Goal: Transaction & Acquisition: Purchase product/service

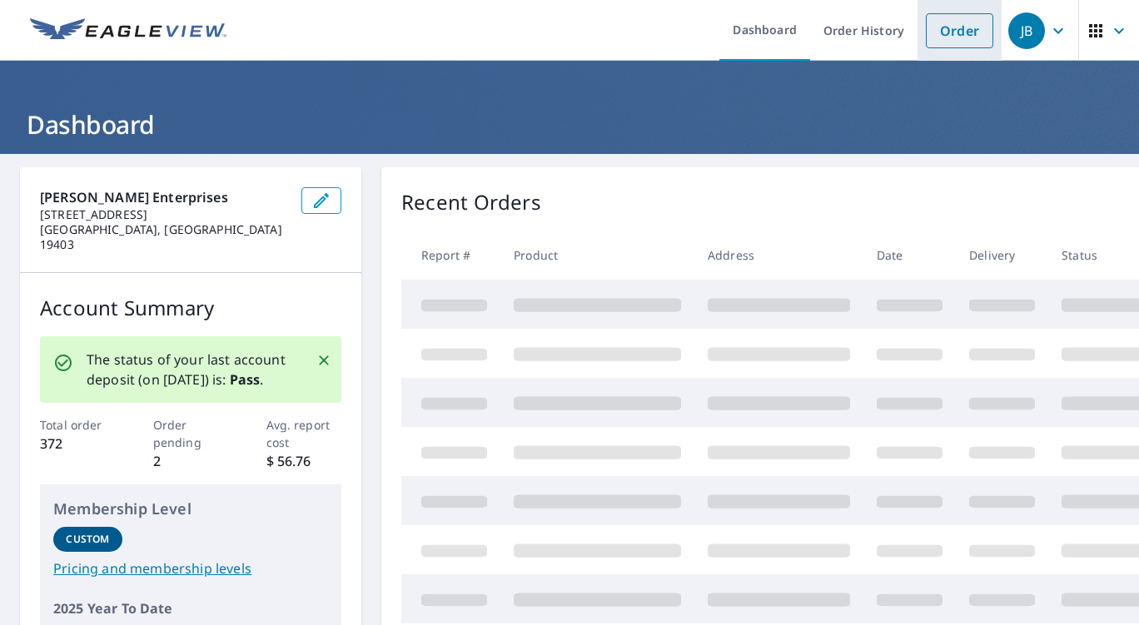
click at [952, 25] on link "Order" at bounding box center [958, 30] width 67 height 35
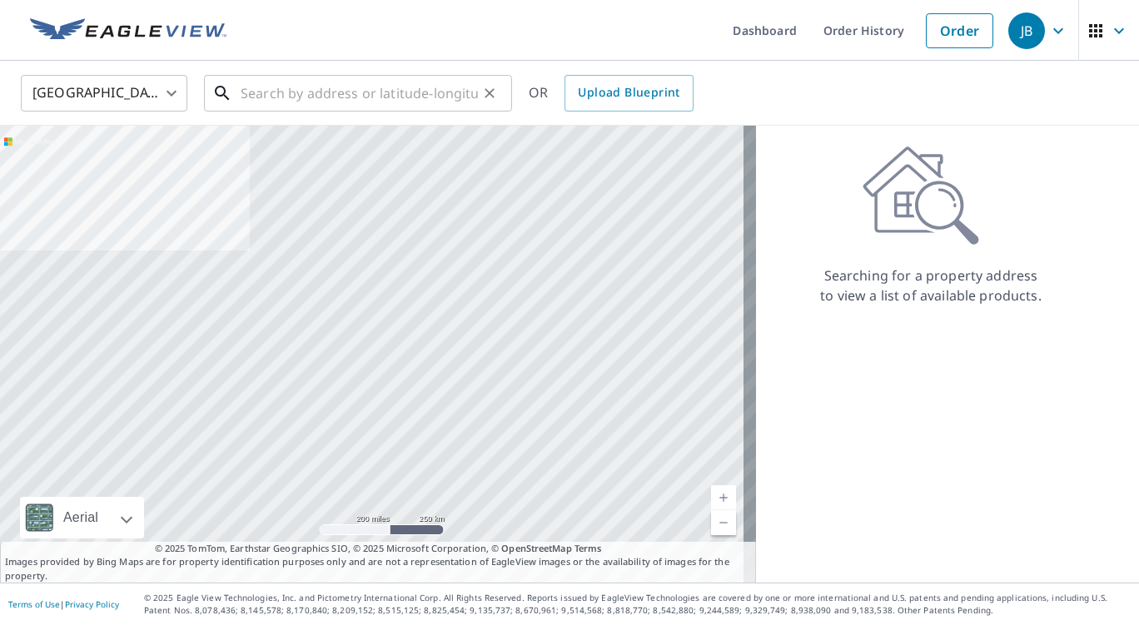
click at [329, 108] on input "text" at bounding box center [359, 93] width 237 height 47
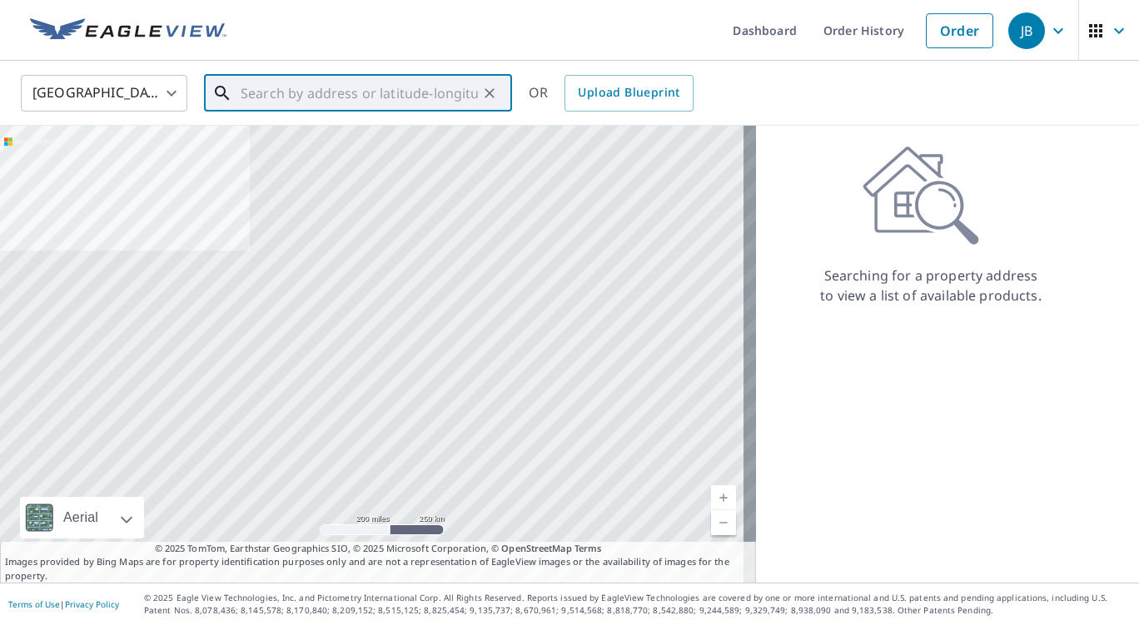
paste input "[STREET_ADDRESS][PERSON_NAME]"
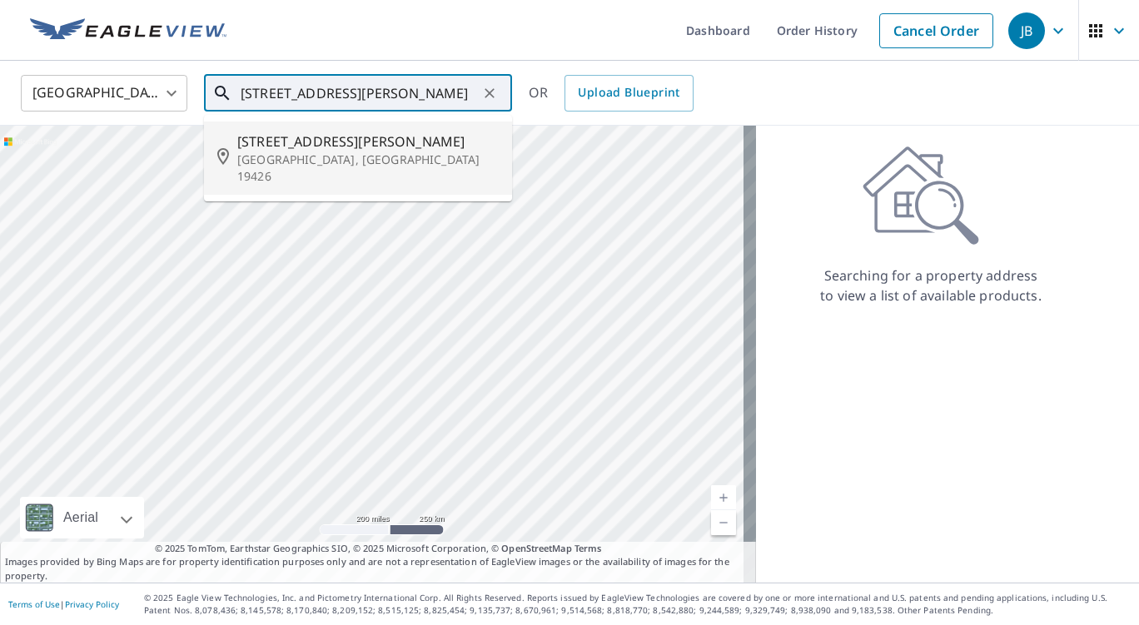
click at [332, 132] on span "[STREET_ADDRESS][PERSON_NAME]" at bounding box center [367, 141] width 261 height 20
type input "[STREET_ADDRESS][PERSON_NAME]"
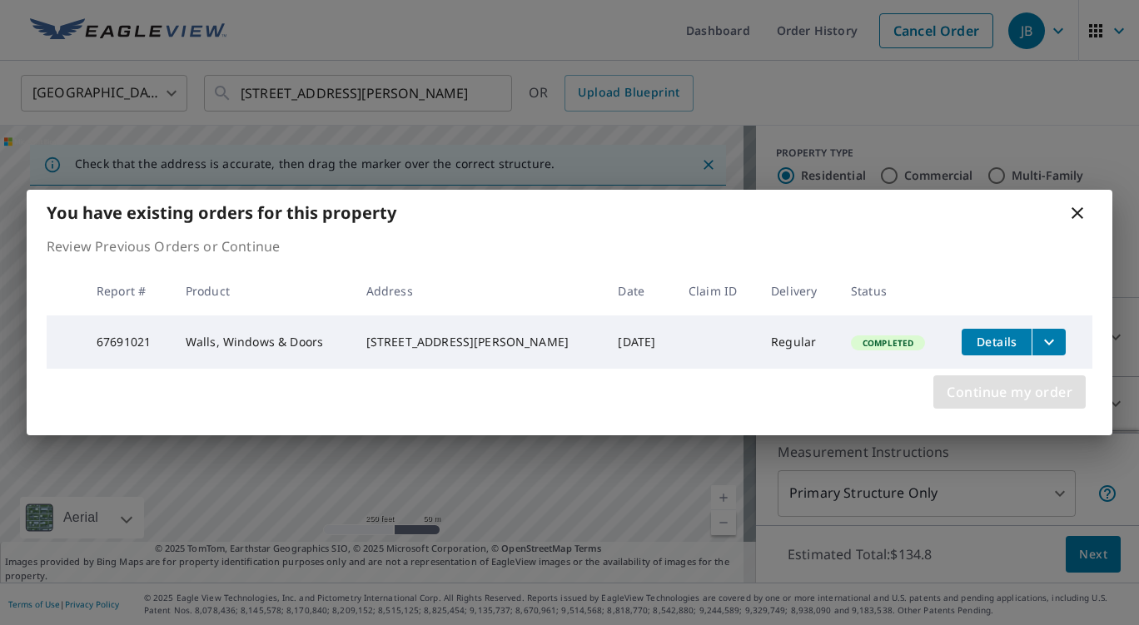
click at [988, 385] on span "Continue my order" at bounding box center [1009, 391] width 126 height 23
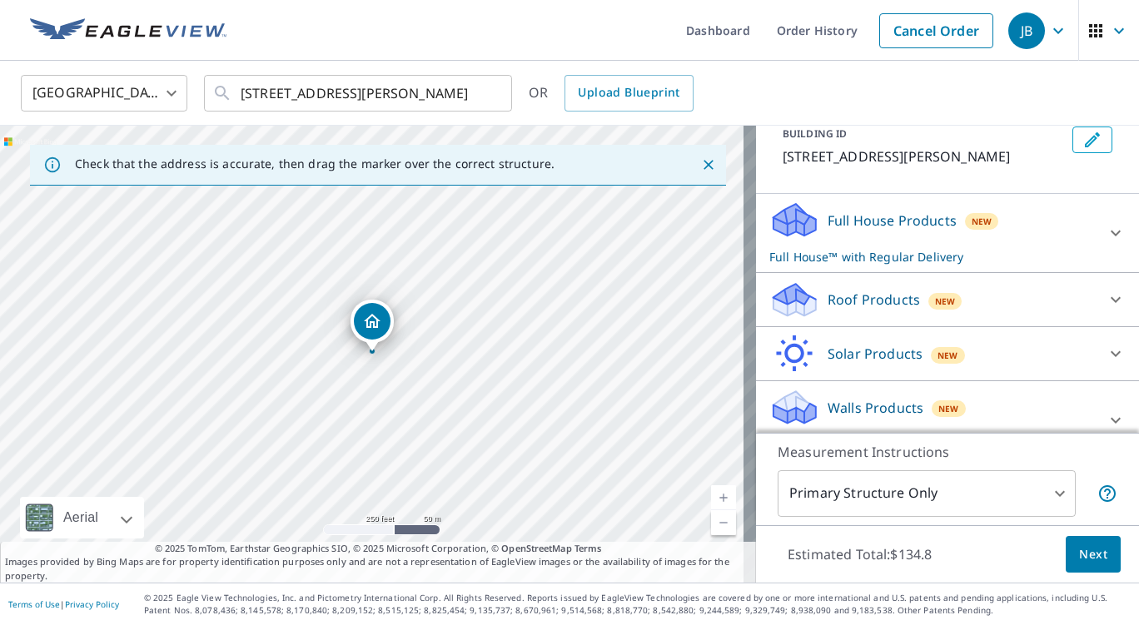
scroll to position [102, 0]
click at [841, 221] on p "Full House Products" at bounding box center [891, 222] width 129 height 20
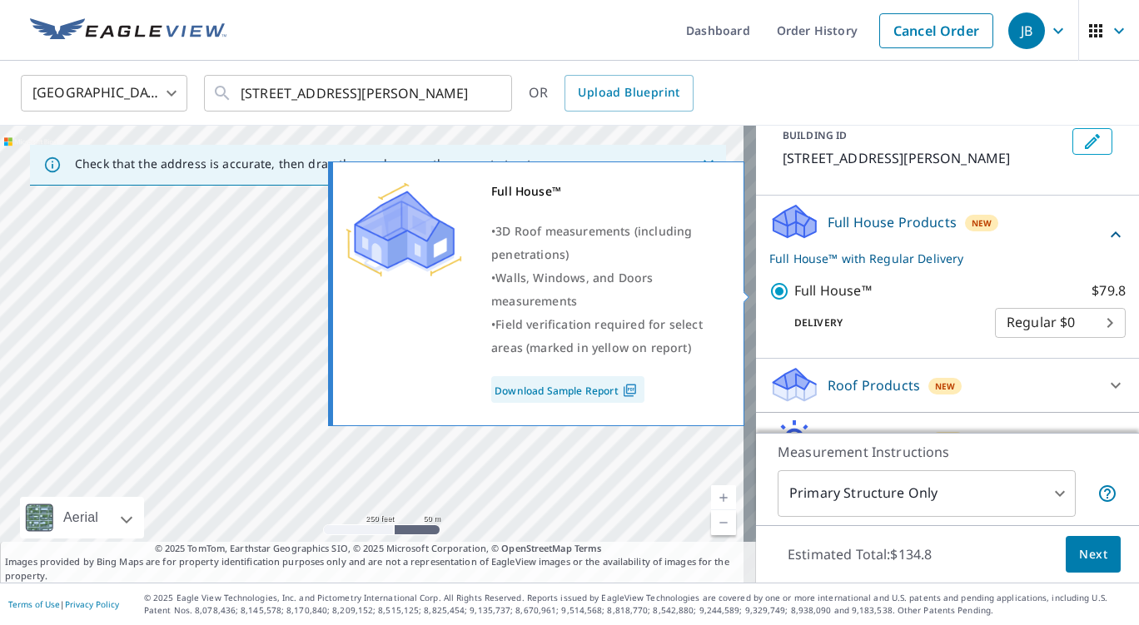
click at [769, 296] on input "Full House™ $79.8" at bounding box center [781, 291] width 25 height 20
checkbox input "false"
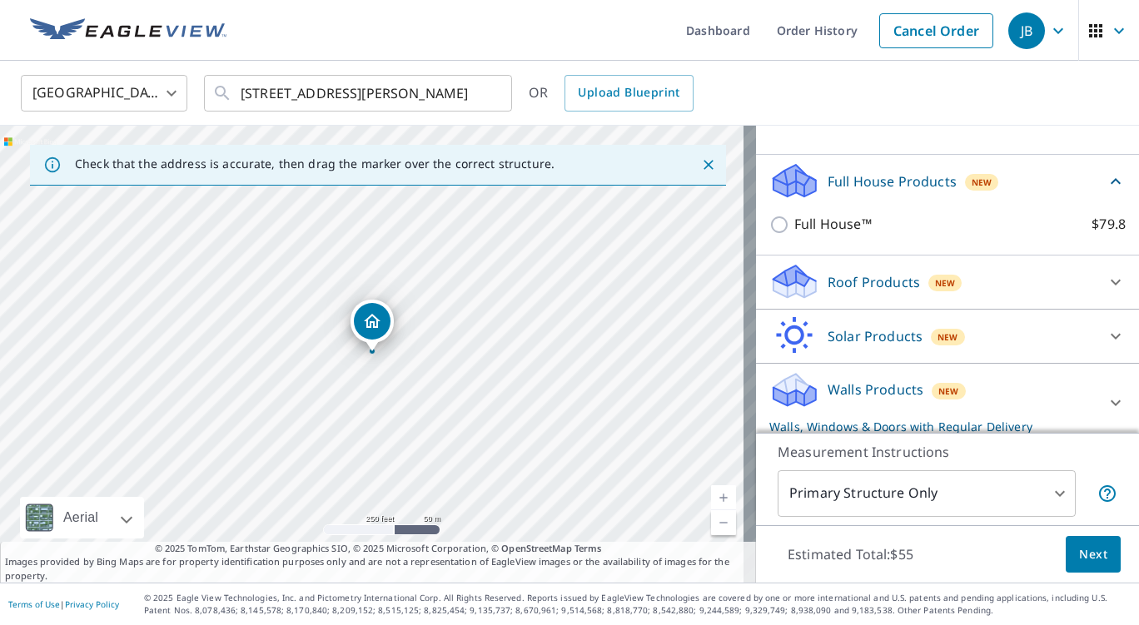
scroll to position [153, 0]
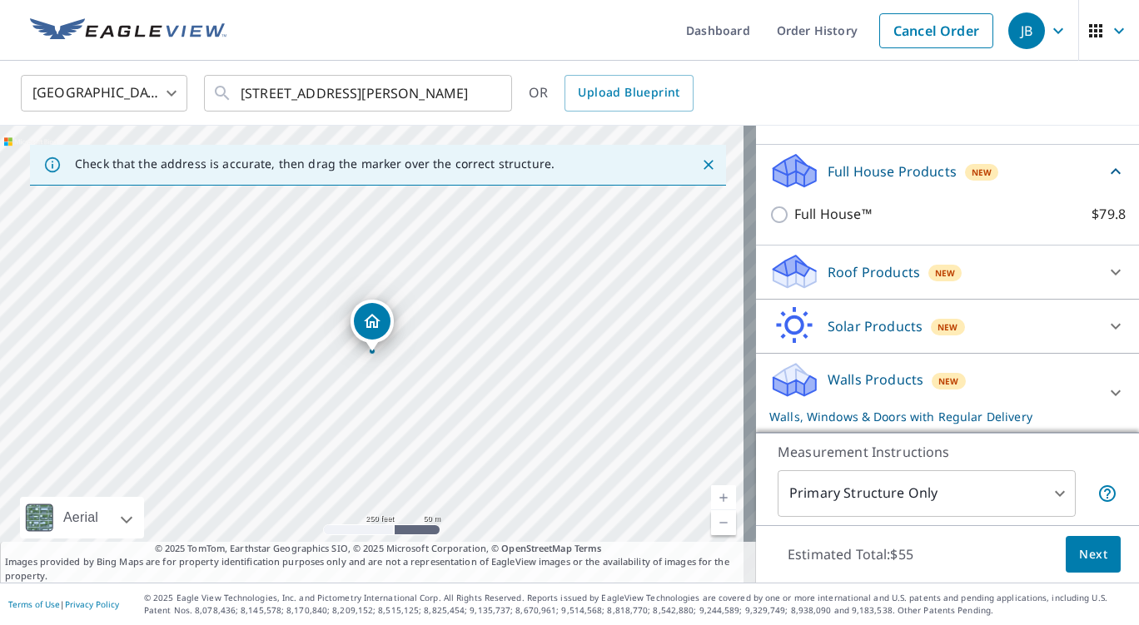
click at [851, 380] on p "Walls Products" at bounding box center [875, 380] width 96 height 20
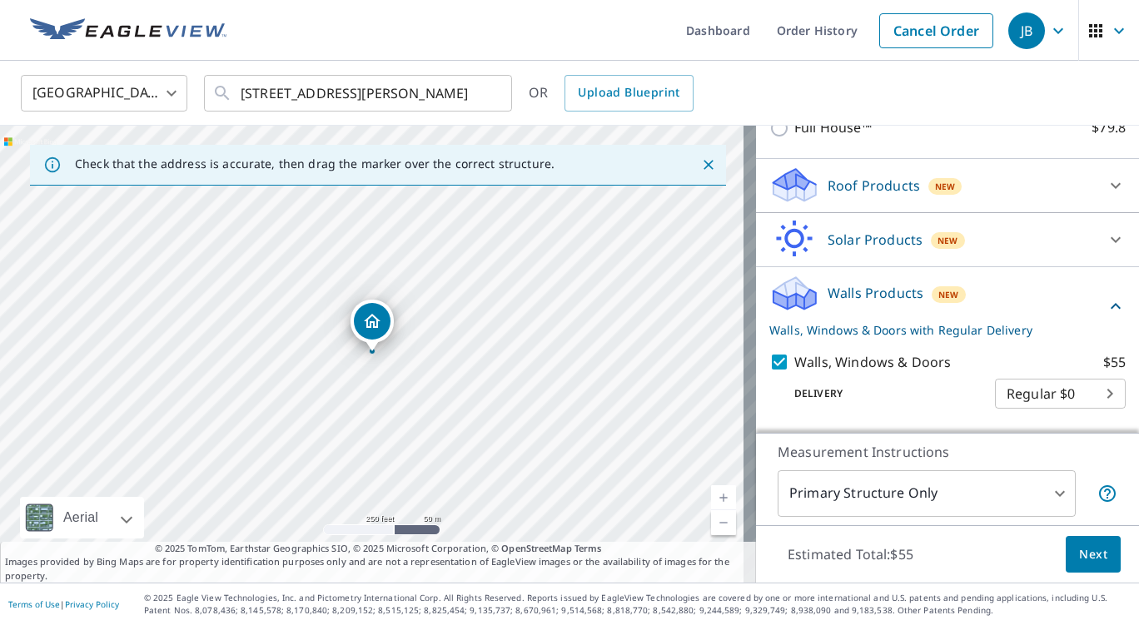
scroll to position [253, 0]
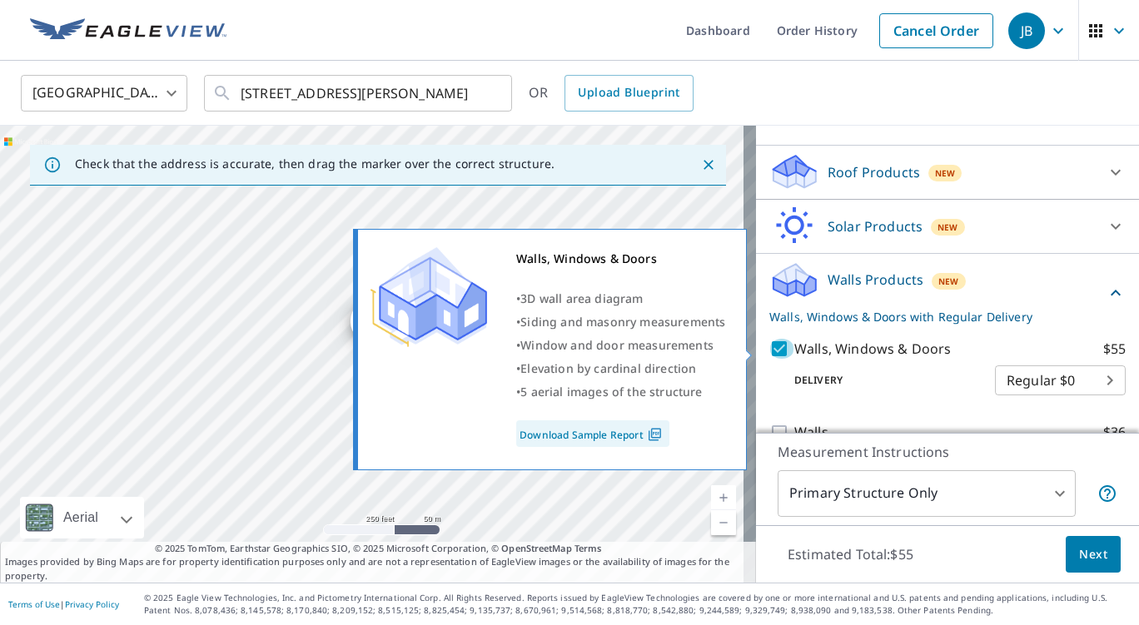
click at [769, 346] on input "Walls, Windows & Doors $55" at bounding box center [781, 349] width 25 height 20
checkbox input "false"
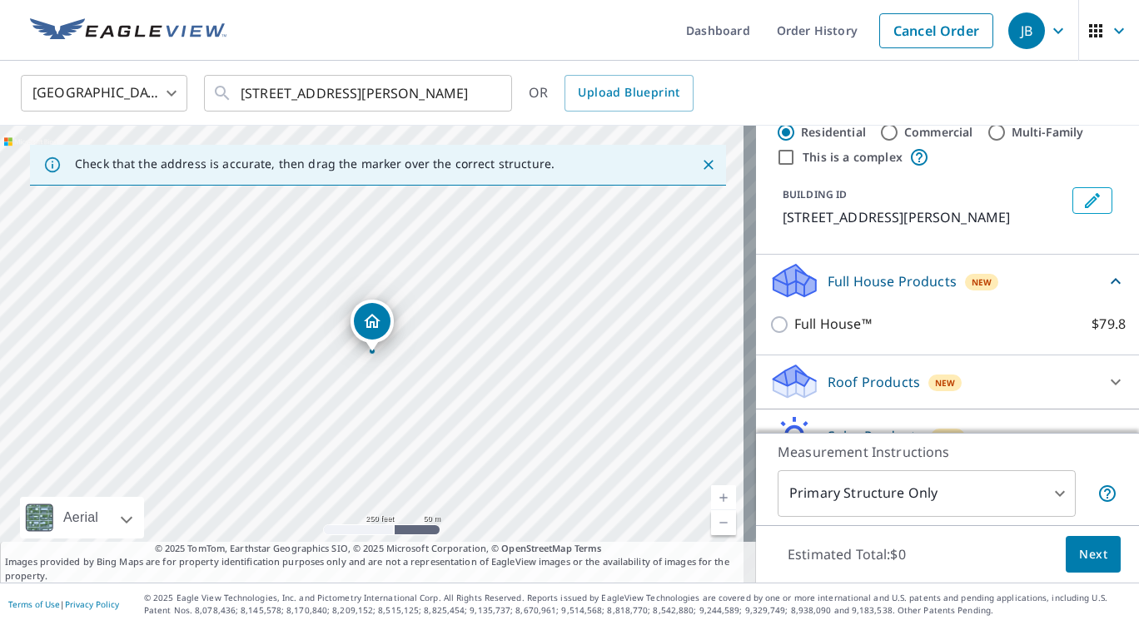
scroll to position [37, 0]
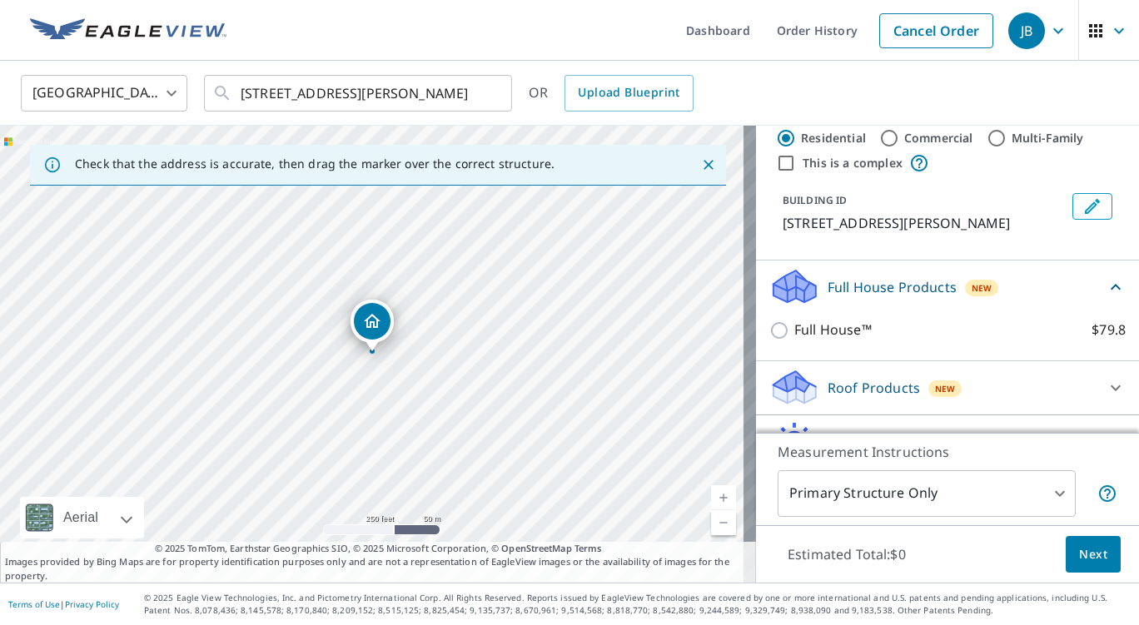
click at [772, 334] on input "Full House™ $79.8" at bounding box center [781, 330] width 25 height 20
checkbox input "true"
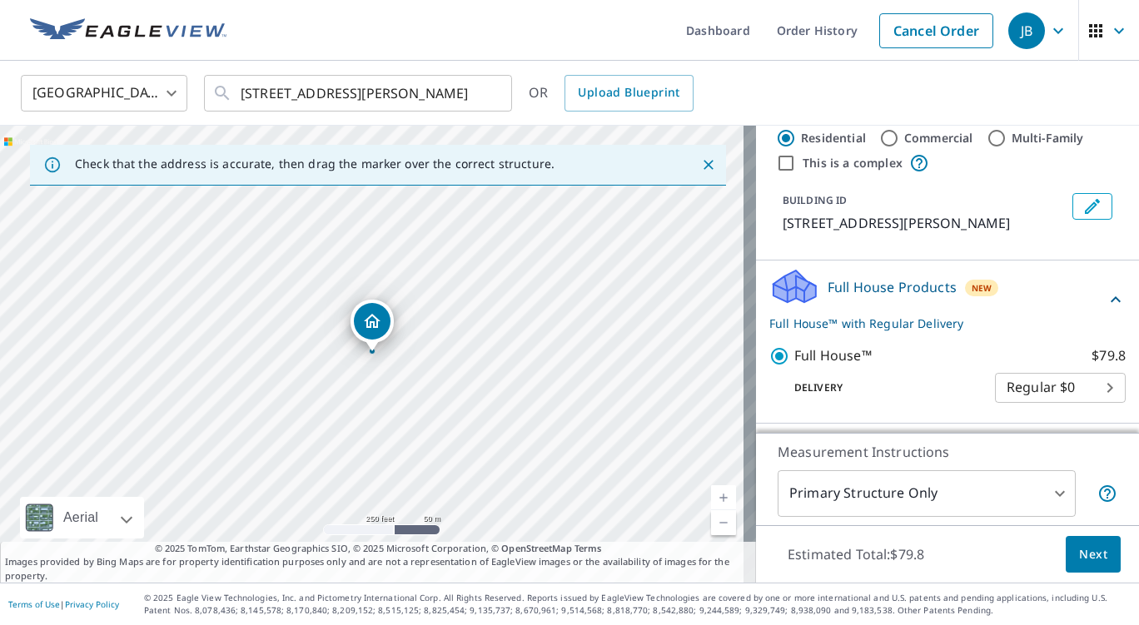
click at [1079, 550] on span "Next" at bounding box center [1093, 554] width 28 height 21
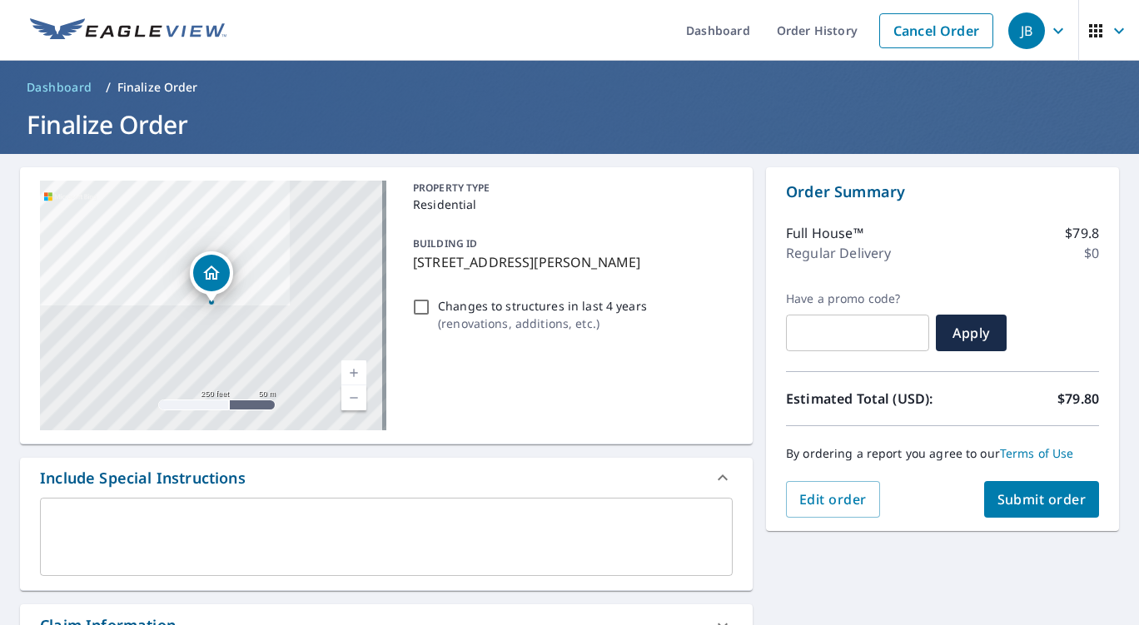
click at [1016, 499] on span "Submit order" at bounding box center [1041, 499] width 89 height 18
checkbox input "true"
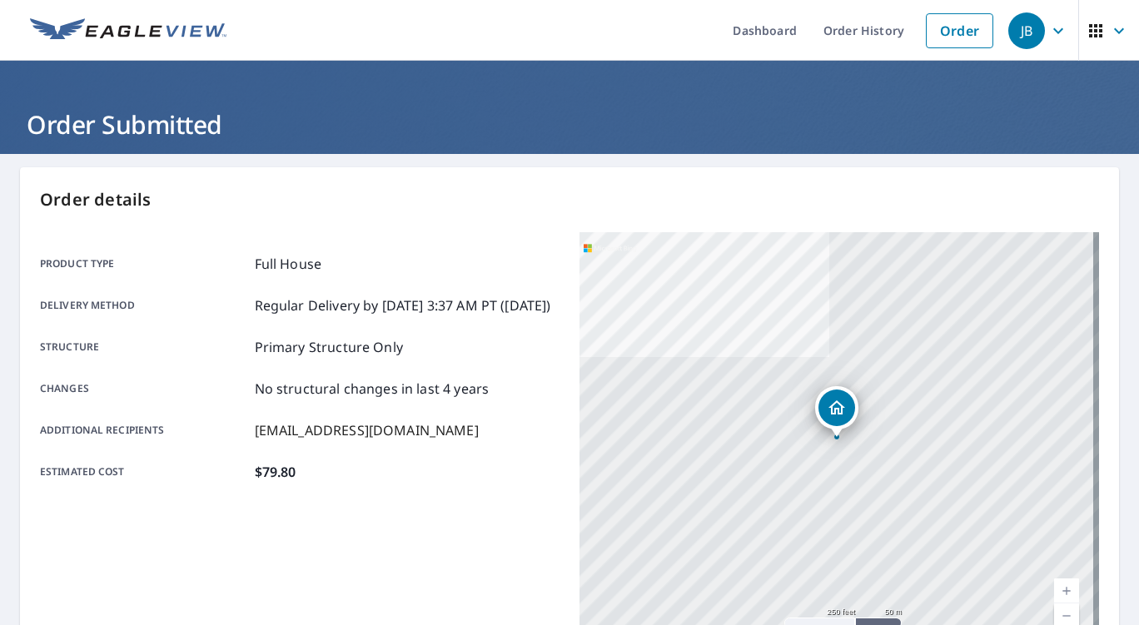
drag, startPoint x: 313, startPoint y: 327, endPoint x: 273, endPoint y: 314, distance: 42.1
click at [273, 314] on p "Regular Delivery by 10/10/2025 3:37 AM PT (Friday)" at bounding box center [403, 305] width 296 height 20
click at [399, 504] on div "Product type Full House Delivery method Regular Delivery by 10/10/2025 3:37 AM …" at bounding box center [299, 367] width 519 height 271
click at [848, 29] on link "Order History" at bounding box center [863, 30] width 107 height 61
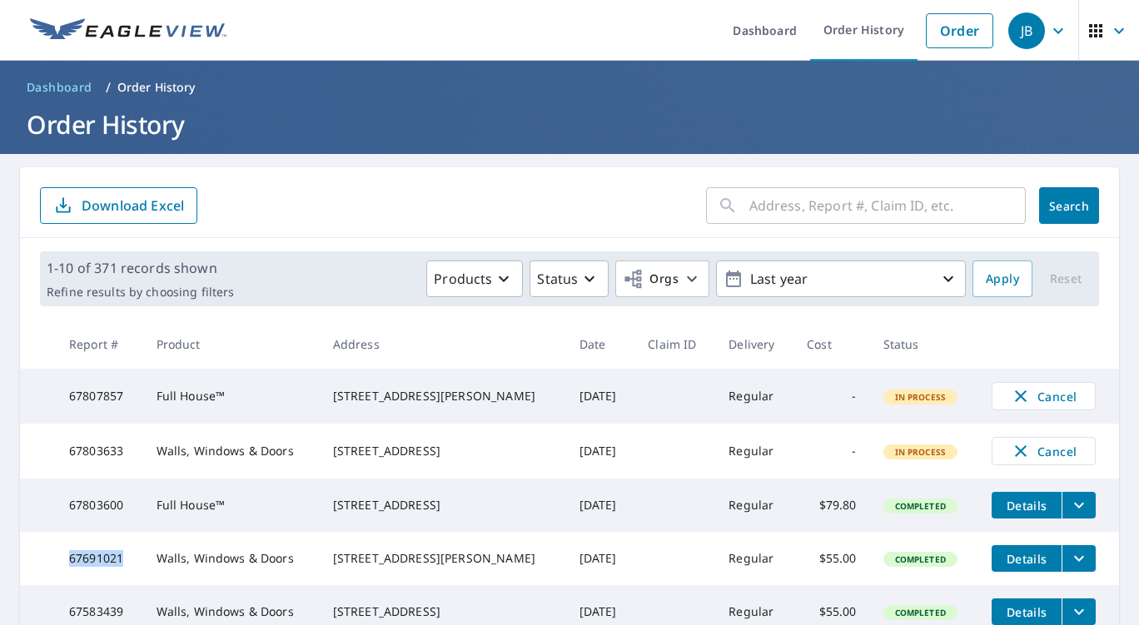
drag, startPoint x: 127, startPoint y: 586, endPoint x: 67, endPoint y: 583, distance: 60.0
click at [67, 583] on td "67691021" at bounding box center [99, 558] width 87 height 53
copy td "67691021"
click at [1109, 27] on icon "button" at bounding box center [1119, 31] width 20 height 20
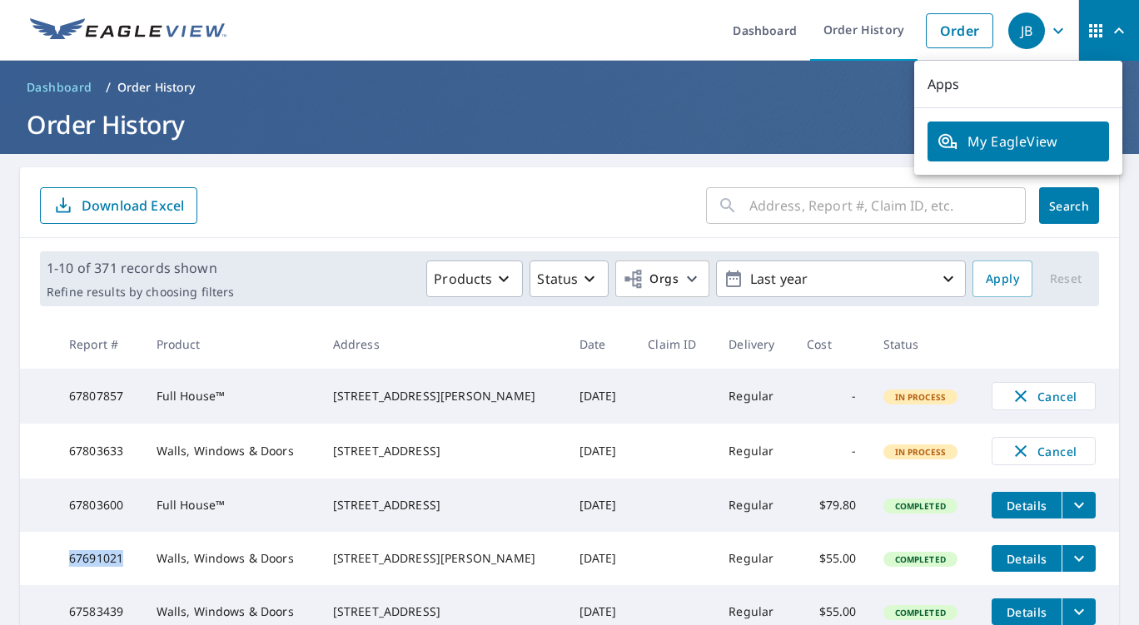
click at [1021, 31] on div "JB" at bounding box center [1026, 30] width 37 height 37
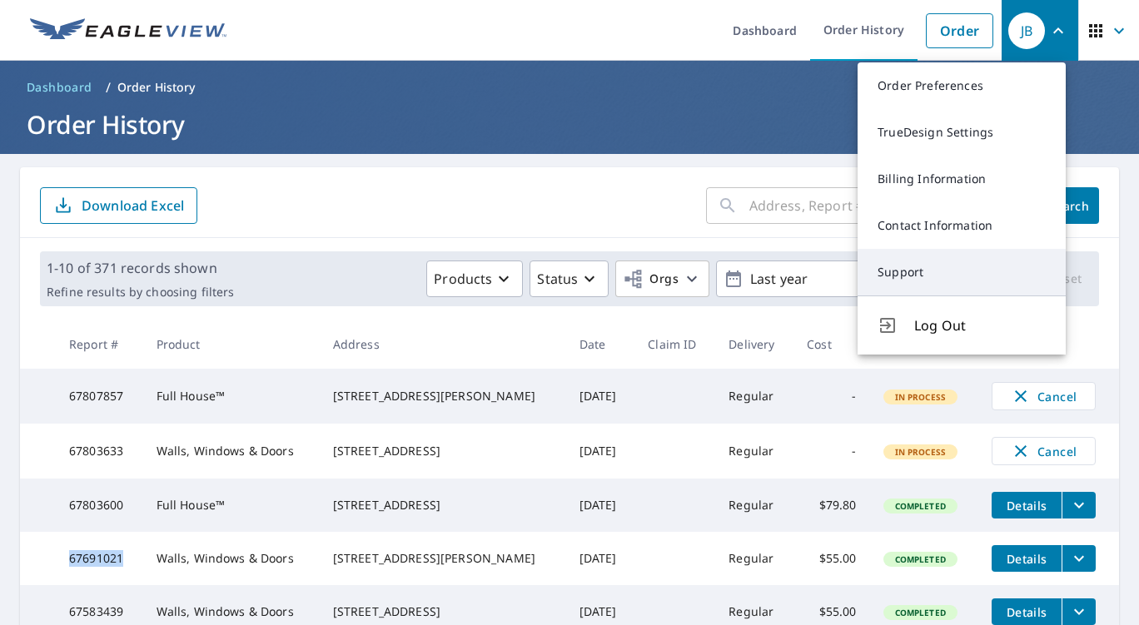
click at [917, 280] on link "Support" at bounding box center [961, 272] width 208 height 47
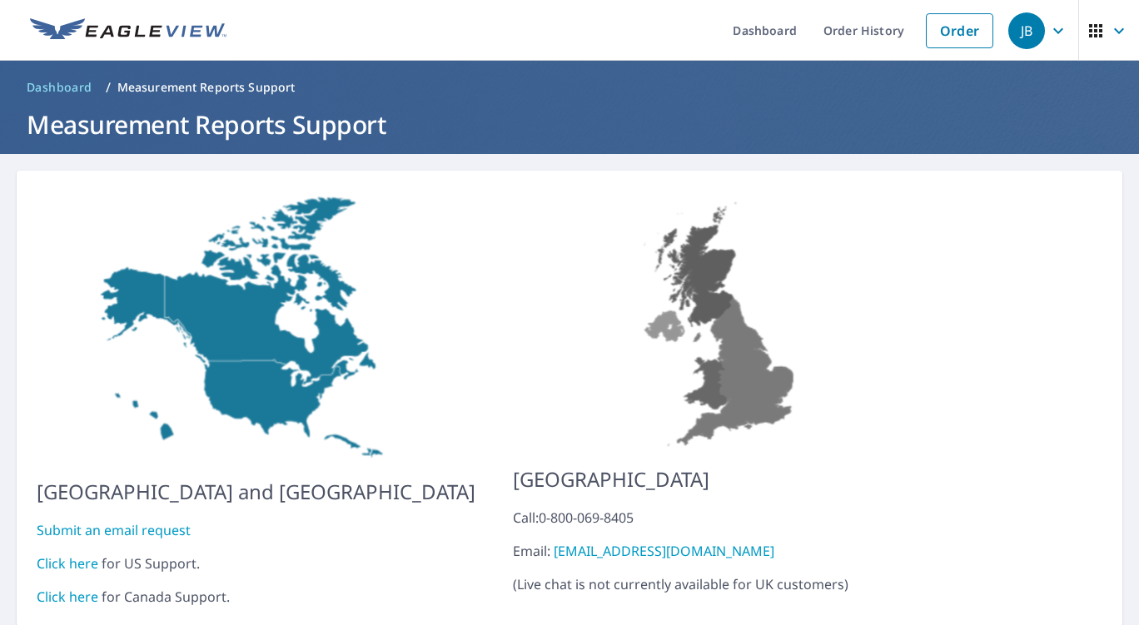
click at [57, 554] on link "Click here" at bounding box center [68, 563] width 62 height 18
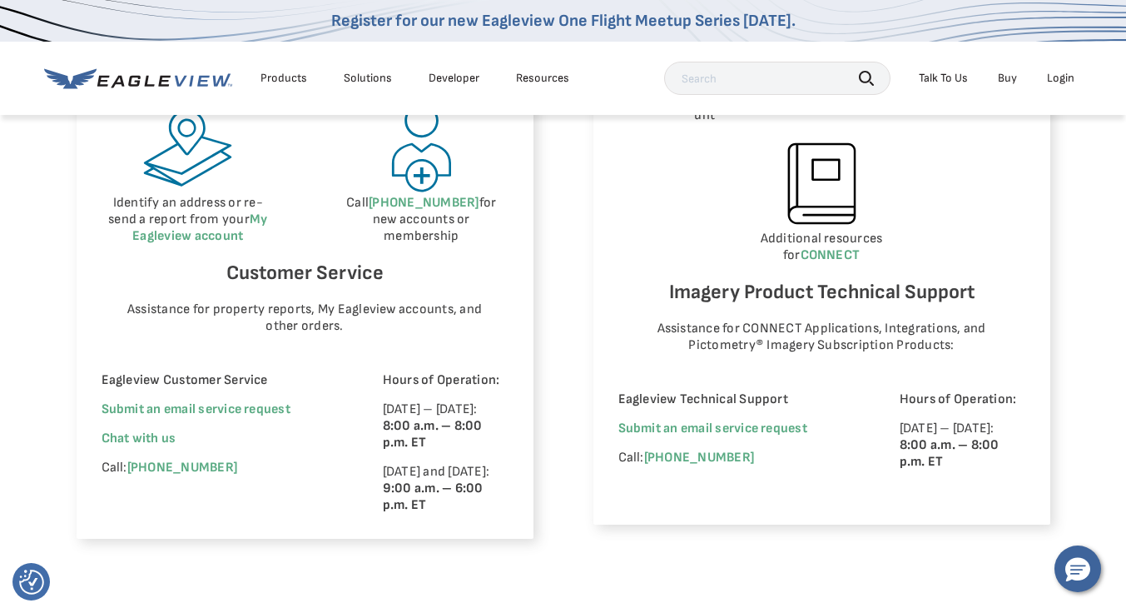
scroll to position [990, 0]
click at [1125, 330] on html "We value your privacy We use cookies to enhance your browsing experience, serve…" at bounding box center [563, 165] width 1126 height 2311
click at [131, 437] on span "Chat with us" at bounding box center [139, 438] width 75 height 16
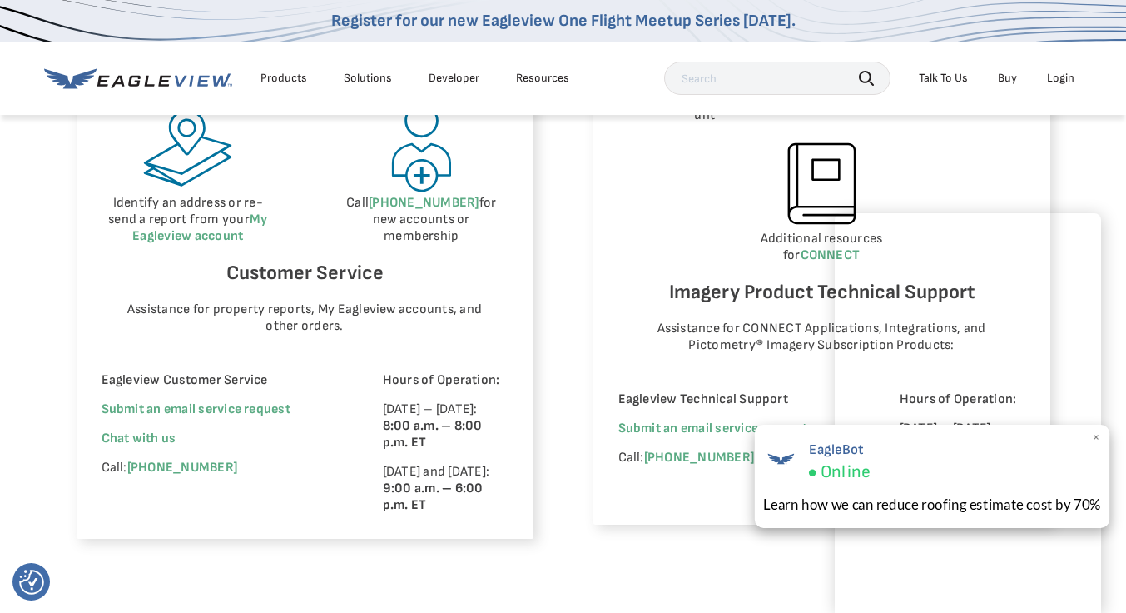
click at [1095, 439] on span "×" at bounding box center [1096, 437] width 9 height 17
